Goal: Register for event/course: Register for event/course

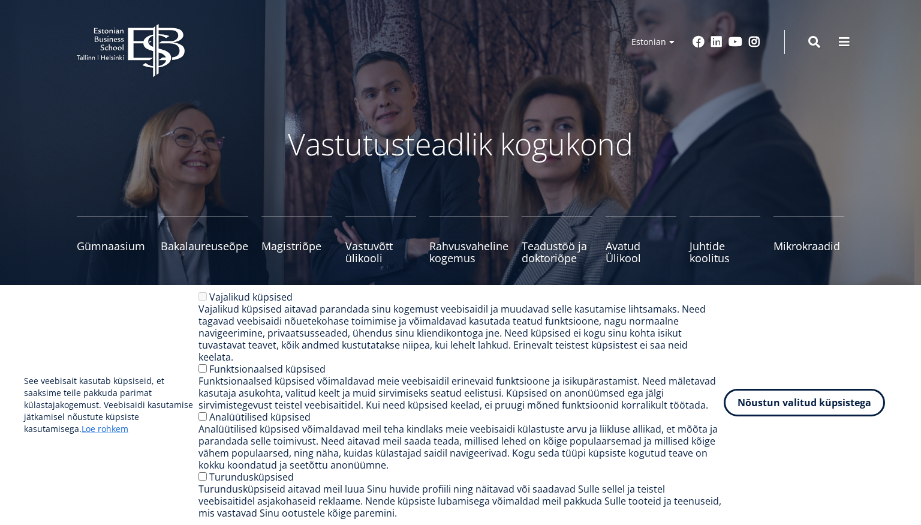
click at [830, 412] on button "Nõustun valitud küpsistega" at bounding box center [804, 403] width 161 height 28
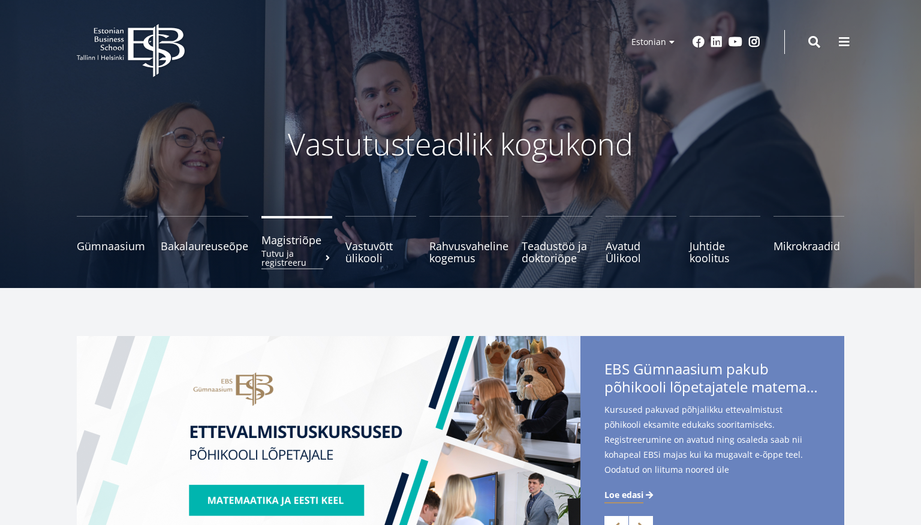
click at [286, 246] on span "Magistriõpe Tutvu ja registreeru" at bounding box center [297, 240] width 71 height 12
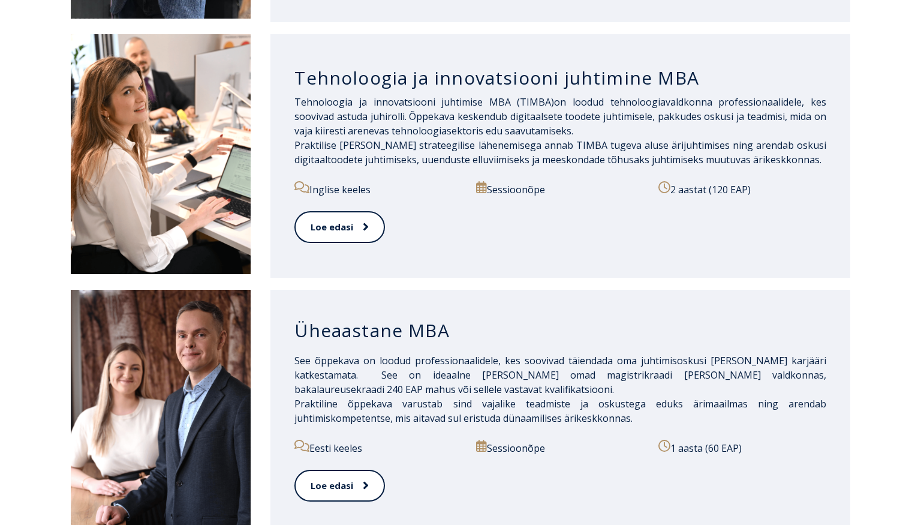
scroll to position [1013, 0]
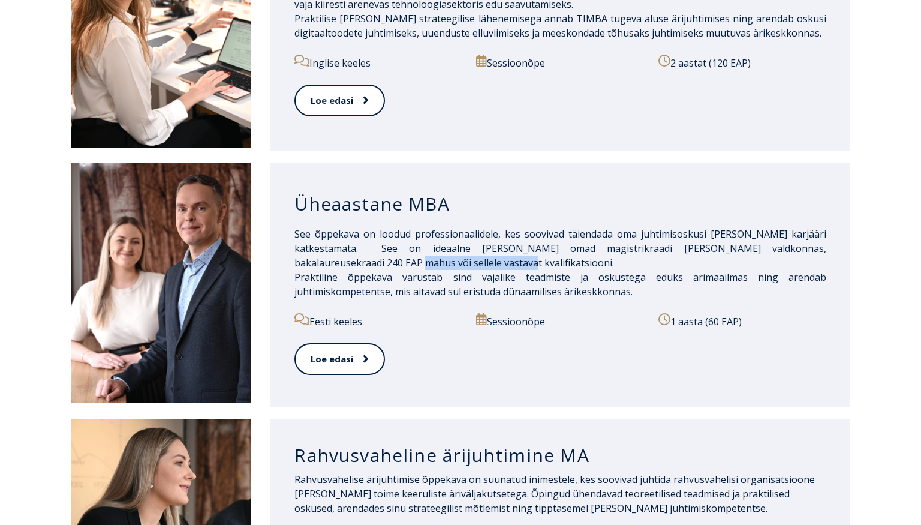
drag, startPoint x: 362, startPoint y: 245, endPoint x: 467, endPoint y: 250, distance: 105.1
click at [467, 250] on span "See õppekava on loodud professionaalidele, kes soovivad täiendada oma juhtimiso…" at bounding box center [561, 248] width 532 height 42
click at [354, 353] on span at bounding box center [360, 359] width 16 height 12
